Goal: Navigation & Orientation: Understand site structure

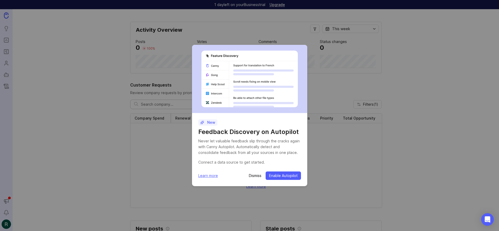
click at [252, 177] on p "Dismiss" at bounding box center [255, 175] width 13 height 5
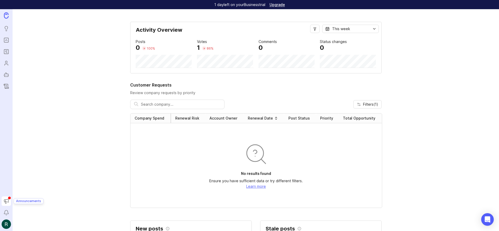
click at [4, 200] on icon "Announcements" at bounding box center [6, 201] width 6 height 6
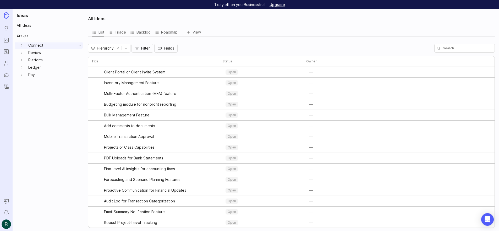
click at [21, 44] on icon "Connect expand" at bounding box center [21, 45] width 5 height 5
click at [27, 54] on icon "Integrations expand" at bounding box center [25, 52] width 5 height 5
click at [51, 62] on link "Requests" at bounding box center [55, 59] width 41 height 7
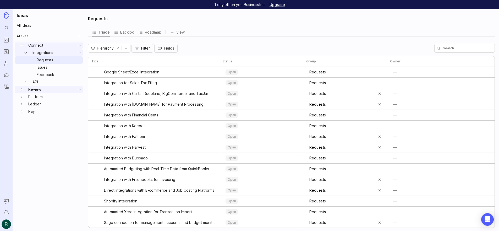
click at [21, 88] on icon "Review expand" at bounding box center [21, 89] width 5 height 5
click at [28, 112] on button "Reports expand" at bounding box center [25, 111] width 9 height 7
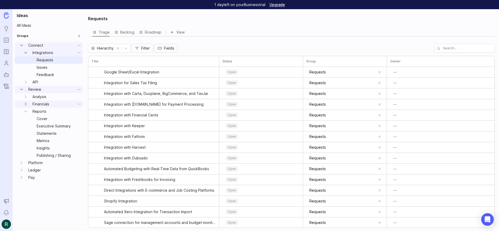
click at [27, 104] on icon "Financials expand" at bounding box center [25, 103] width 5 height 5
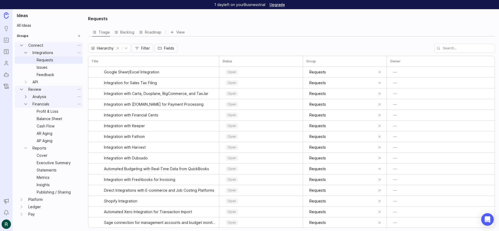
click at [28, 95] on icon "Analysis expand" at bounding box center [25, 96] width 5 height 5
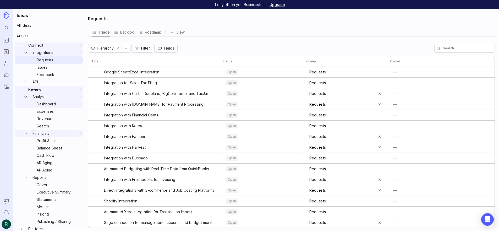
click at [56, 105] on link "Dashboard" at bounding box center [55, 103] width 41 height 7
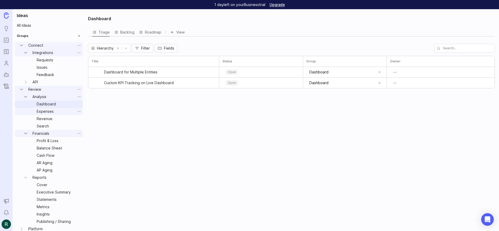
click at [56, 114] on link "Expenses" at bounding box center [55, 111] width 41 height 7
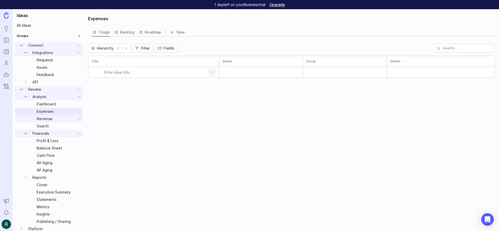
click at [55, 119] on link "Revenue" at bounding box center [55, 118] width 41 height 7
click at [54, 126] on link "Search" at bounding box center [55, 125] width 41 height 7
click at [27, 97] on icon "Analysis expand" at bounding box center [25, 96] width 5 height 5
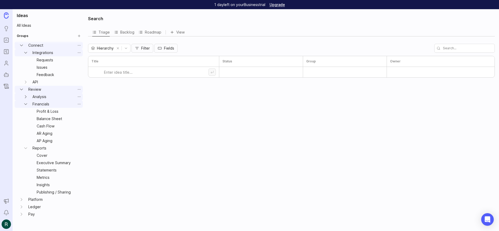
click at [22, 88] on icon "Review expand" at bounding box center [21, 89] width 5 height 5
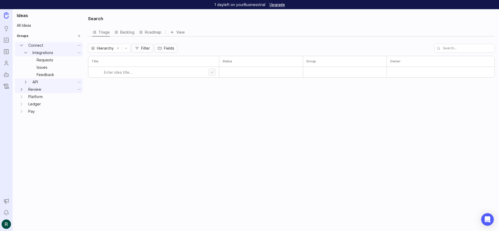
click at [26, 84] on icon "API expand" at bounding box center [25, 81] width 5 height 5
click at [21, 44] on icon "Connect expand" at bounding box center [21, 45] width 5 height 5
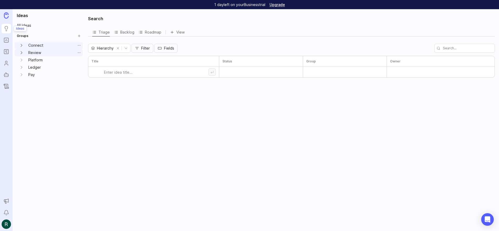
click at [7, 29] on icon "Ideas" at bounding box center [6, 28] width 6 height 6
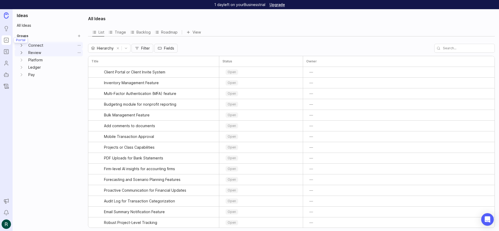
click at [8, 40] on icon "Portal" at bounding box center [6, 40] width 6 height 6
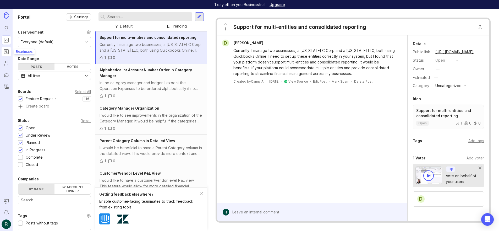
click at [5, 51] on icon "Roadmaps" at bounding box center [6, 51] width 6 height 6
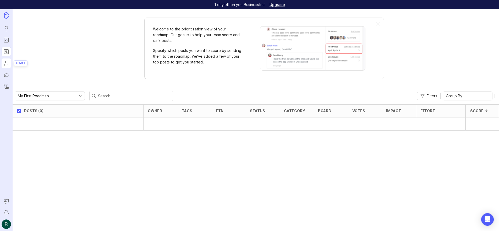
click at [6, 64] on icon "Users" at bounding box center [6, 63] width 6 height 6
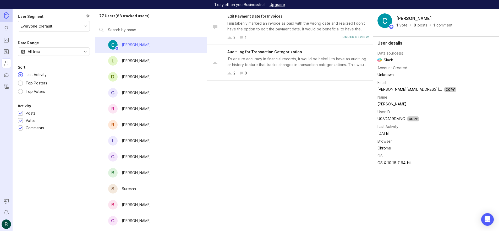
click at [8, 17] on img at bounding box center [6, 15] width 5 height 6
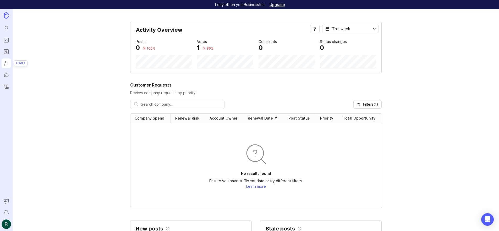
click at [4, 62] on icon "Users" at bounding box center [6, 63] width 6 height 6
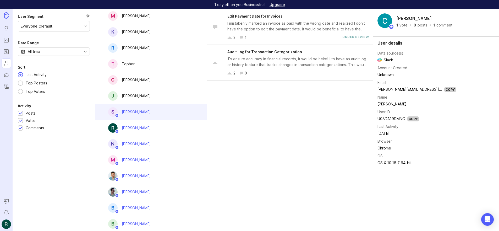
scroll to position [1036, 0]
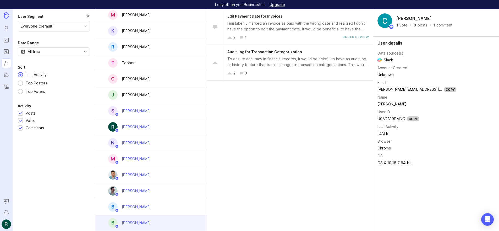
click at [149, 225] on div "B [PERSON_NAME]" at bounding box center [151, 223] width 112 height 16
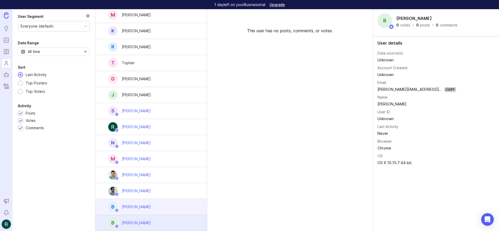
click at [144, 209] on div "[PERSON_NAME]" at bounding box center [136, 207] width 29 height 6
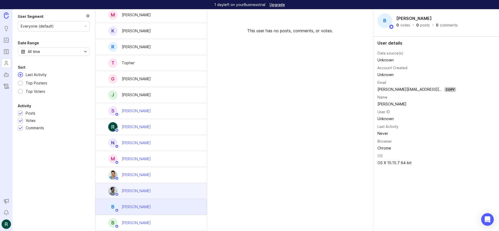
click at [157, 192] on div "[PERSON_NAME]" at bounding box center [151, 191] width 112 height 16
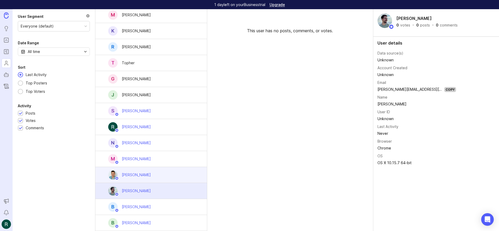
click at [165, 175] on div "[PERSON_NAME]" at bounding box center [151, 175] width 112 height 16
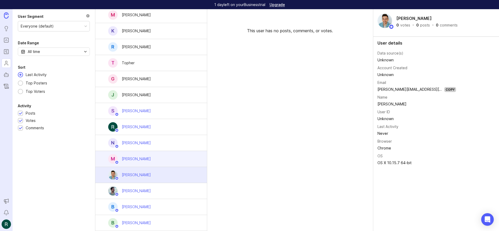
click at [171, 157] on div "M [PERSON_NAME]" at bounding box center [151, 159] width 112 height 16
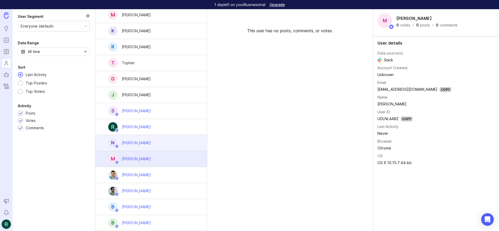
click at [173, 143] on div "N [PERSON_NAME]" at bounding box center [151, 143] width 112 height 16
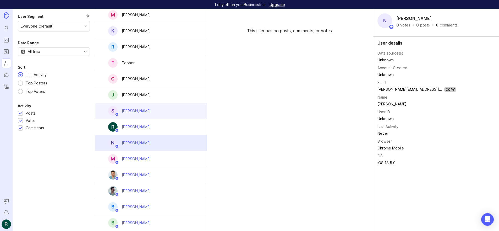
click at [174, 118] on div "S [PERSON_NAME]" at bounding box center [151, 111] width 112 height 16
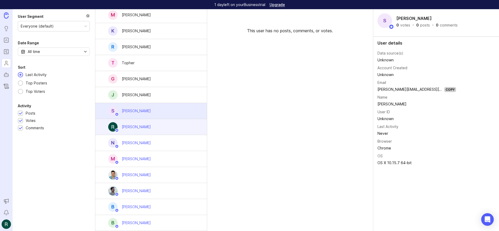
click at [172, 127] on div "[PERSON_NAME]" at bounding box center [151, 127] width 112 height 16
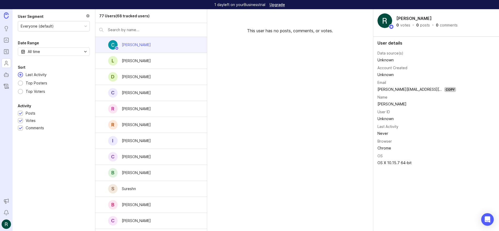
click at [166, 44] on div "[PERSON_NAME]" at bounding box center [151, 45] width 112 height 16
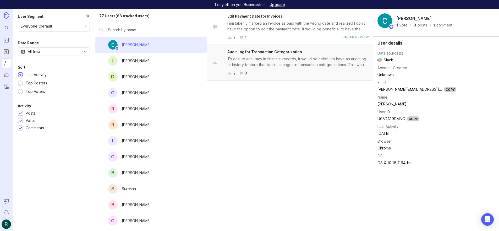
click at [265, 69] on div "Audit Log for Transaction Categorization To ensure accuracy in financial record…" at bounding box center [298, 62] width 150 height 35
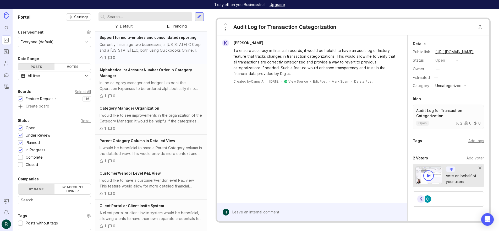
click at [149, 59] on div "1 0" at bounding box center [151, 58] width 103 height 6
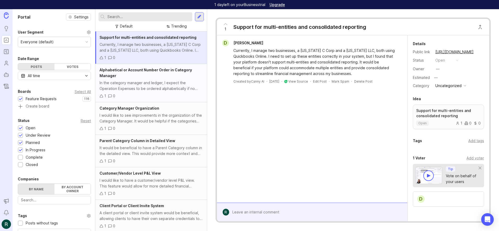
click at [152, 87] on div "In the category manager and ledger, I expect the Operation Expenses to be order…" at bounding box center [151, 86] width 103 height 12
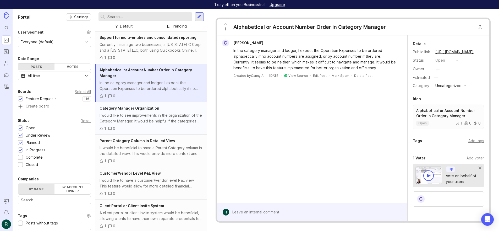
click at [136, 130] on div "1 0" at bounding box center [151, 128] width 103 height 6
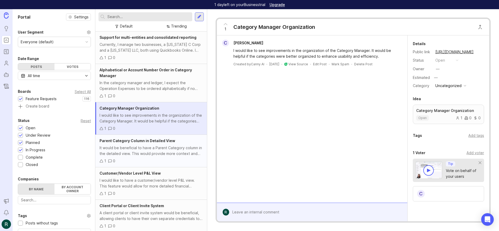
click at [135, 156] on div "It would be beneficial to have a Parent Category column in the detailed view. T…" at bounding box center [151, 151] width 103 height 12
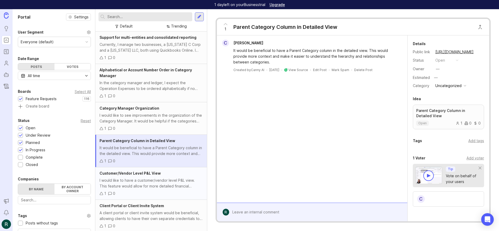
click at [135, 186] on div "I would like to have a customer/vendor level P&L view. This feature would allow…" at bounding box center [151, 183] width 103 height 12
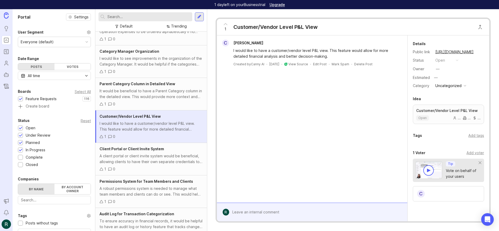
scroll to position [69, 0]
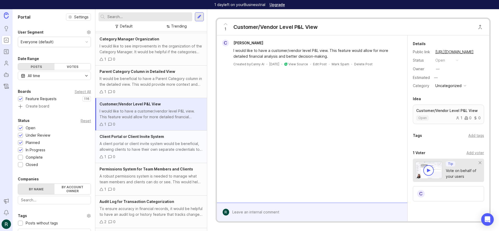
click at [138, 154] on div "1 0" at bounding box center [151, 157] width 103 height 6
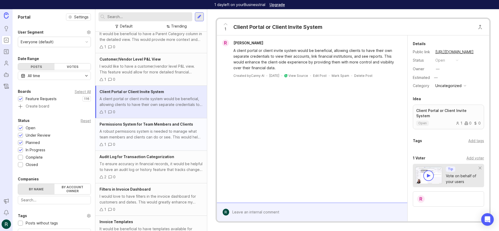
scroll to position [114, 0]
click at [139, 143] on div "1 0" at bounding box center [151, 144] width 103 height 6
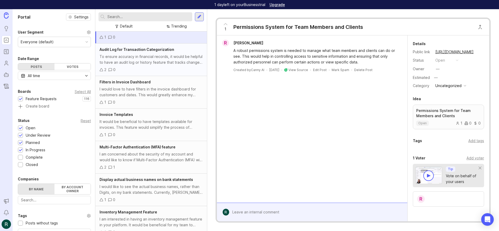
scroll to position [295, 0]
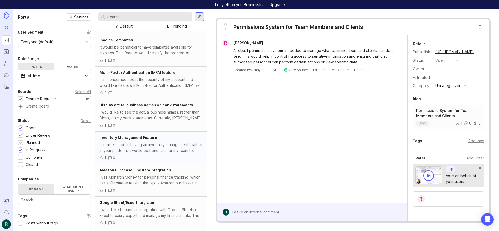
click at [135, 151] on div "I am interested in having an inventory management feature in your platform. It …" at bounding box center [151, 148] width 103 height 12
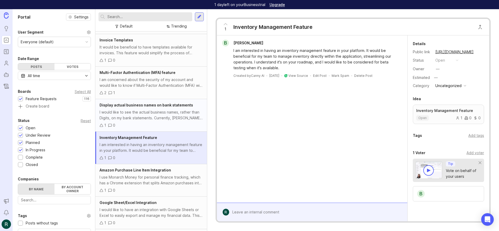
click at [156, 124] on div "1 0" at bounding box center [151, 125] width 103 height 6
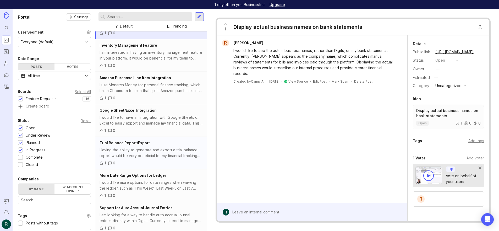
scroll to position [388, 0]
click at [157, 152] on div "Having the ability to generate and export a trial balance report would be very …" at bounding box center [151, 152] width 103 height 12
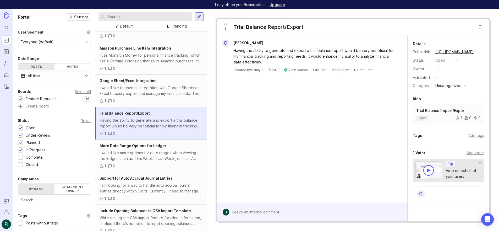
scroll to position [418, 0]
click at [144, 154] on div "I would like more options for date ranges when viewing the ledger, such as 'Thi…" at bounding box center [151, 155] width 103 height 12
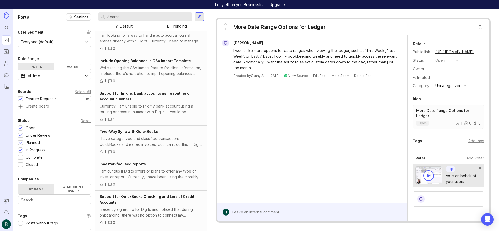
scroll to position [775, 0]
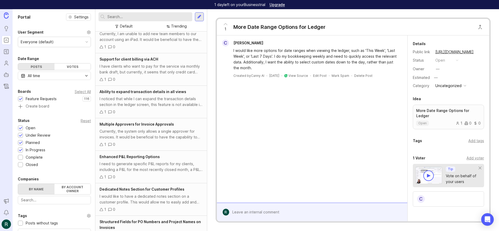
click at [134, 161] on div "I need to generate specific P&L reports for my clients, including a P&L for the…" at bounding box center [151, 167] width 103 height 12
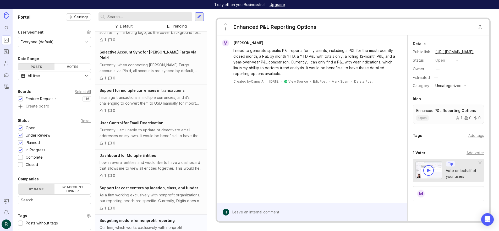
scroll to position [1467, 0]
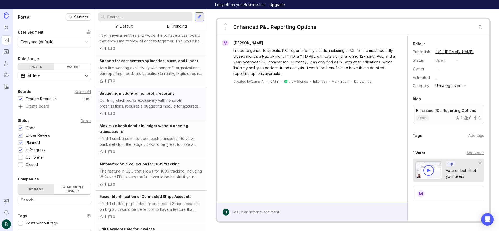
click at [142, 103] on div "Budgeting module for nonprofit reporting Our firm, which works exclusively with…" at bounding box center [151, 103] width 112 height 32
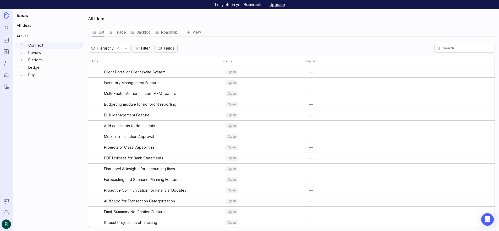
click at [22, 45] on icon "Connect expand" at bounding box center [21, 45] width 5 height 5
click at [48, 89] on link "Requests" at bounding box center [55, 89] width 41 height 7
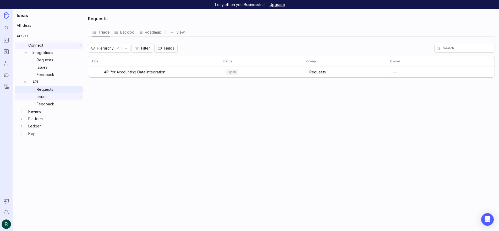
click at [48, 98] on link "Issues" at bounding box center [55, 96] width 41 height 7
click at [49, 103] on link "Feedback" at bounding box center [55, 103] width 41 height 7
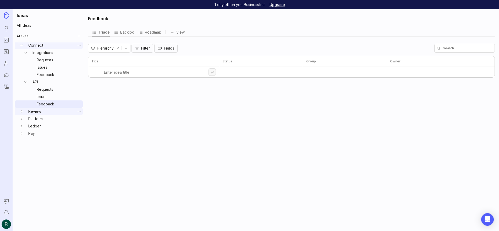
click at [22, 111] on icon "Review expand" at bounding box center [21, 111] width 5 height 5
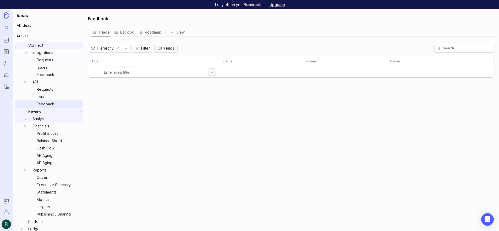
click at [33, 118] on link "Analysis" at bounding box center [52, 118] width 45 height 7
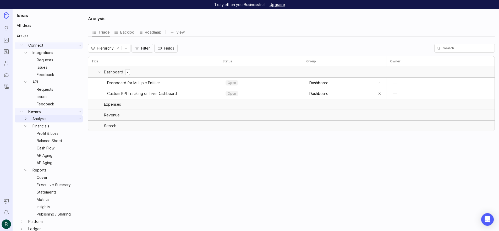
click at [26, 119] on icon "Analysis expand" at bounding box center [25, 118] width 5 height 5
click at [55, 126] on link "Dashboard" at bounding box center [55, 125] width 41 height 7
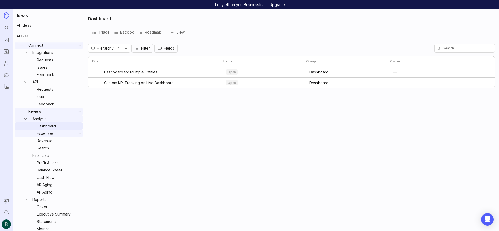
click at [44, 131] on link "Expenses" at bounding box center [55, 133] width 41 height 7
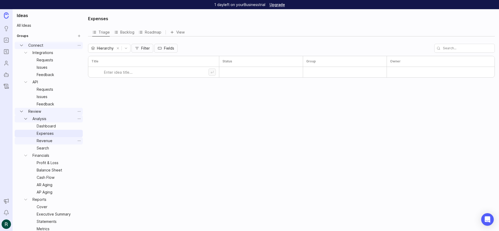
click at [46, 140] on link "Revenue" at bounding box center [55, 140] width 41 height 7
click at [46, 147] on link "Search" at bounding box center [55, 147] width 41 height 7
click at [45, 156] on link "Financials" at bounding box center [52, 155] width 45 height 7
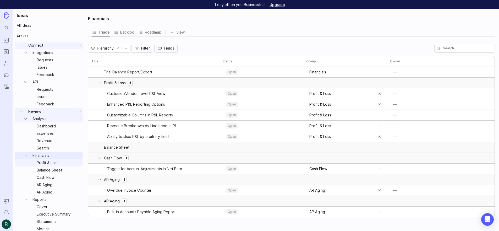
click at [45, 164] on link "Profit & Loss" at bounding box center [55, 162] width 41 height 7
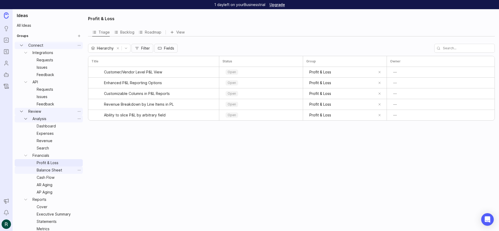
click at [47, 169] on link "Balance Sheet" at bounding box center [55, 169] width 41 height 7
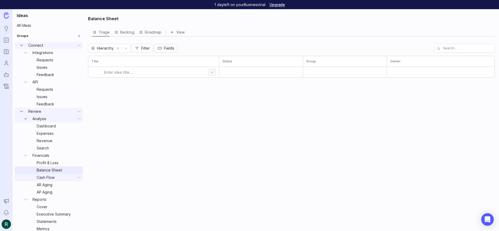
click at [46, 177] on link "Cash Flow" at bounding box center [55, 177] width 41 height 7
click at [46, 183] on link "AR Aging" at bounding box center [55, 184] width 41 height 7
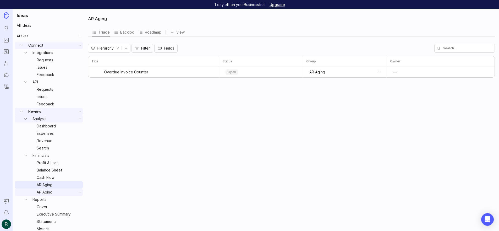
click at [44, 190] on link "AP Aging" at bounding box center [55, 191] width 41 height 7
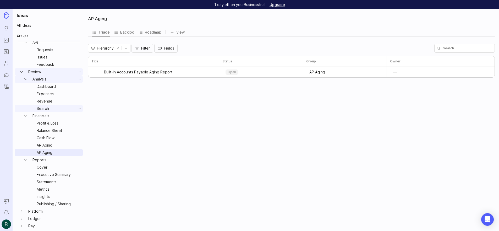
scroll to position [49, 0]
click at [53, 155] on link "Reports" at bounding box center [52, 158] width 45 height 7
